Goal: Information Seeking & Learning: Learn about a topic

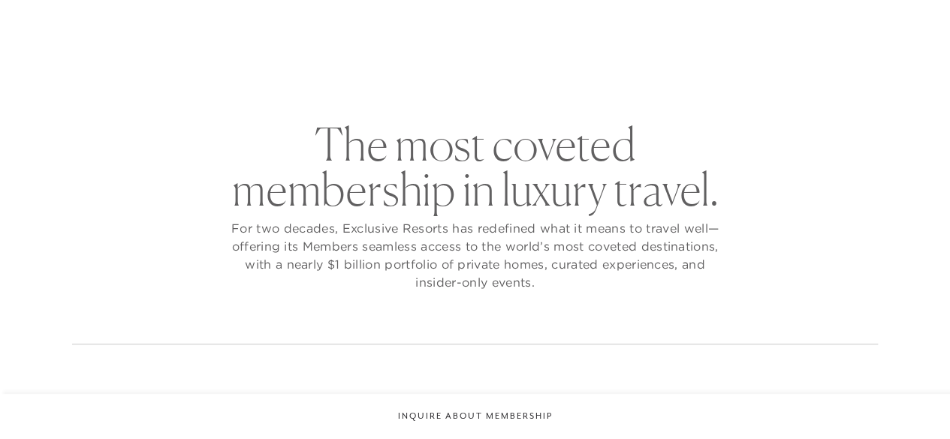
checkbox input "false"
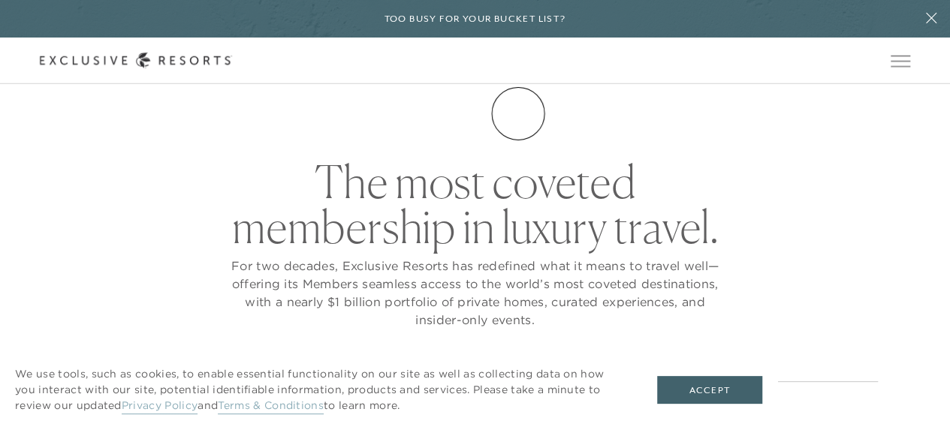
click at [0, 0] on link "Membership" at bounding box center [0, 0] width 0 height 0
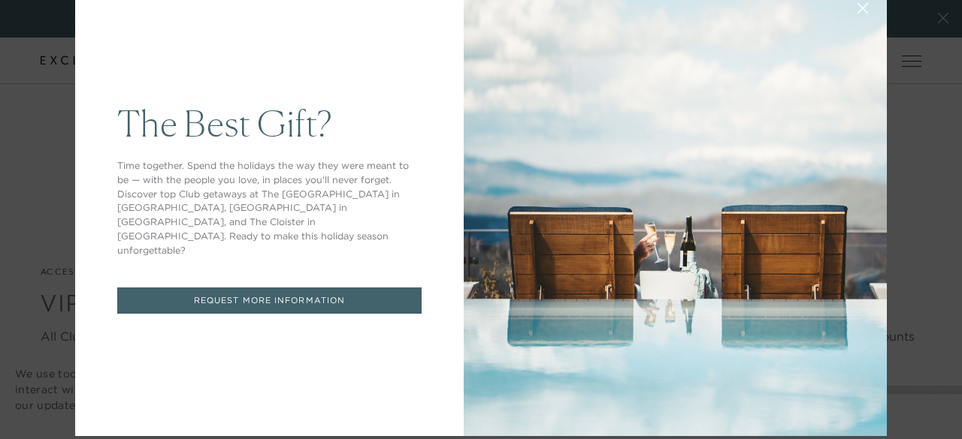
scroll to position [48, 0]
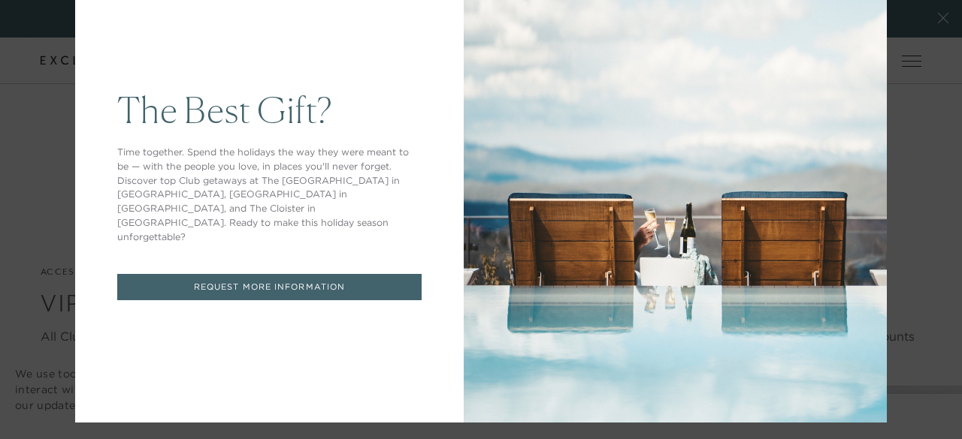
click at [936, 17] on div "The Best Gift? Time together. Spend the holidays the way they were meant to be …" at bounding box center [481, 219] width 962 height 439
click at [938, 25] on div "The Best Gift? Time together. Spend the holidays the way they were meant to be …" at bounding box center [481, 219] width 962 height 439
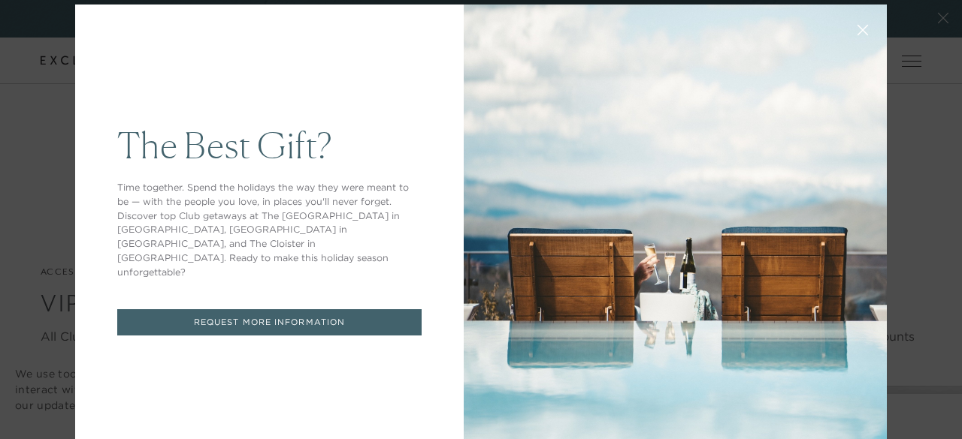
scroll to position [0, 0]
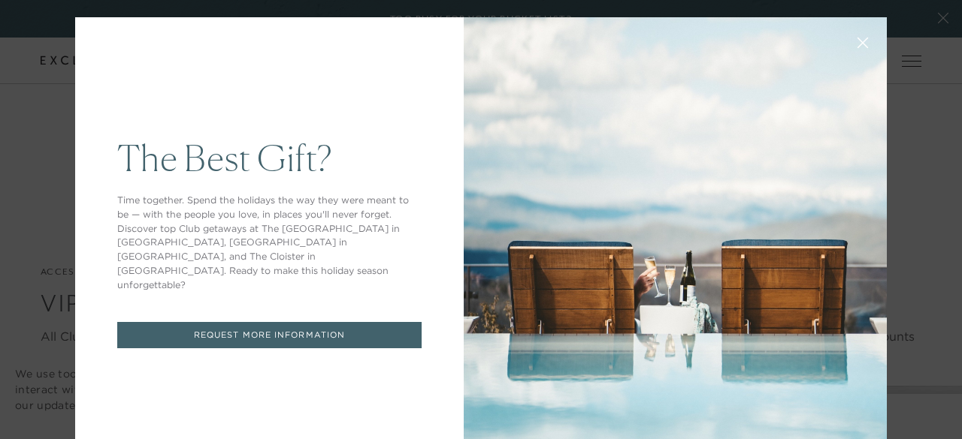
click at [847, 34] on button at bounding box center [862, 41] width 36 height 36
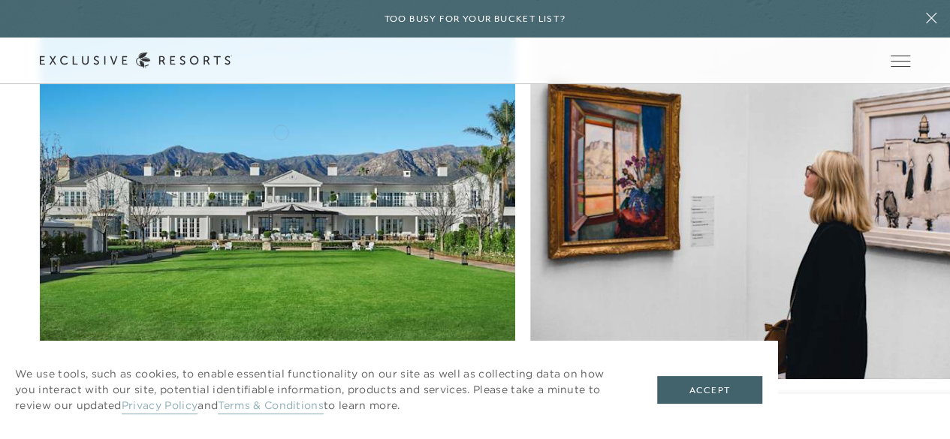
scroll to position [3305, 0]
